Goal: Communication & Community: Answer question/provide support

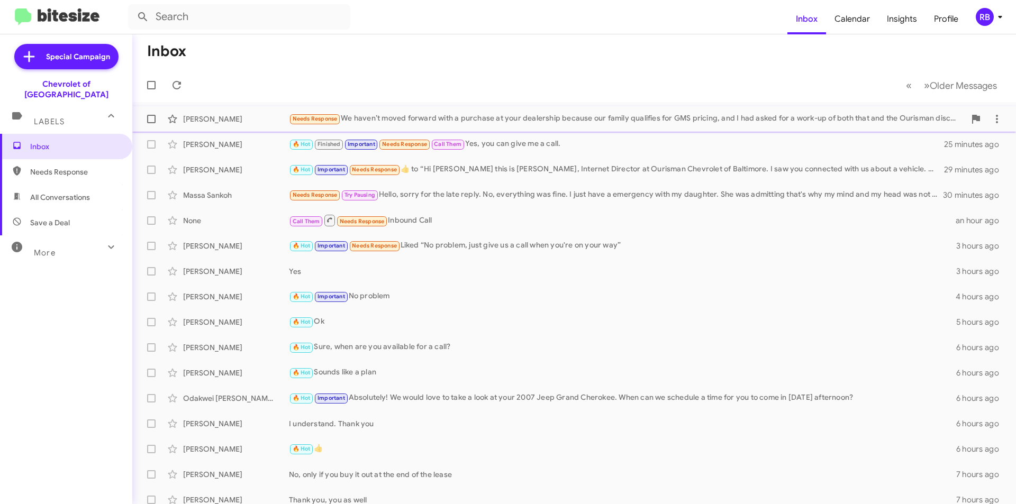
click at [621, 123] on div "Needs Response We haven’t moved forward with a purchase at your dealership beca…" at bounding box center [627, 119] width 676 height 12
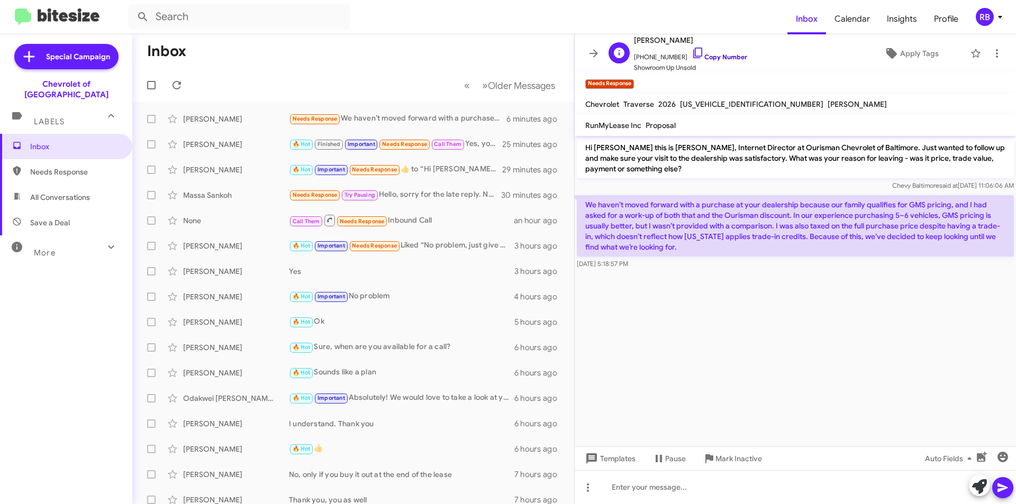
click at [719, 57] on link "Copy Number" at bounding box center [720, 57] width 56 height 8
click at [644, 483] on div at bounding box center [795, 487] width 441 height 34
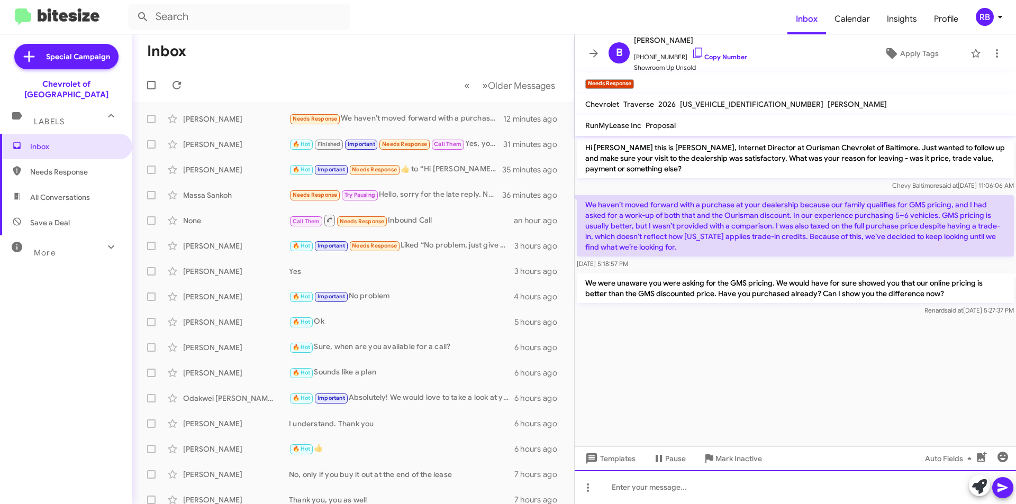
click at [642, 487] on div at bounding box center [795, 487] width 441 height 34
